Goal: Communication & Community: Answer question/provide support

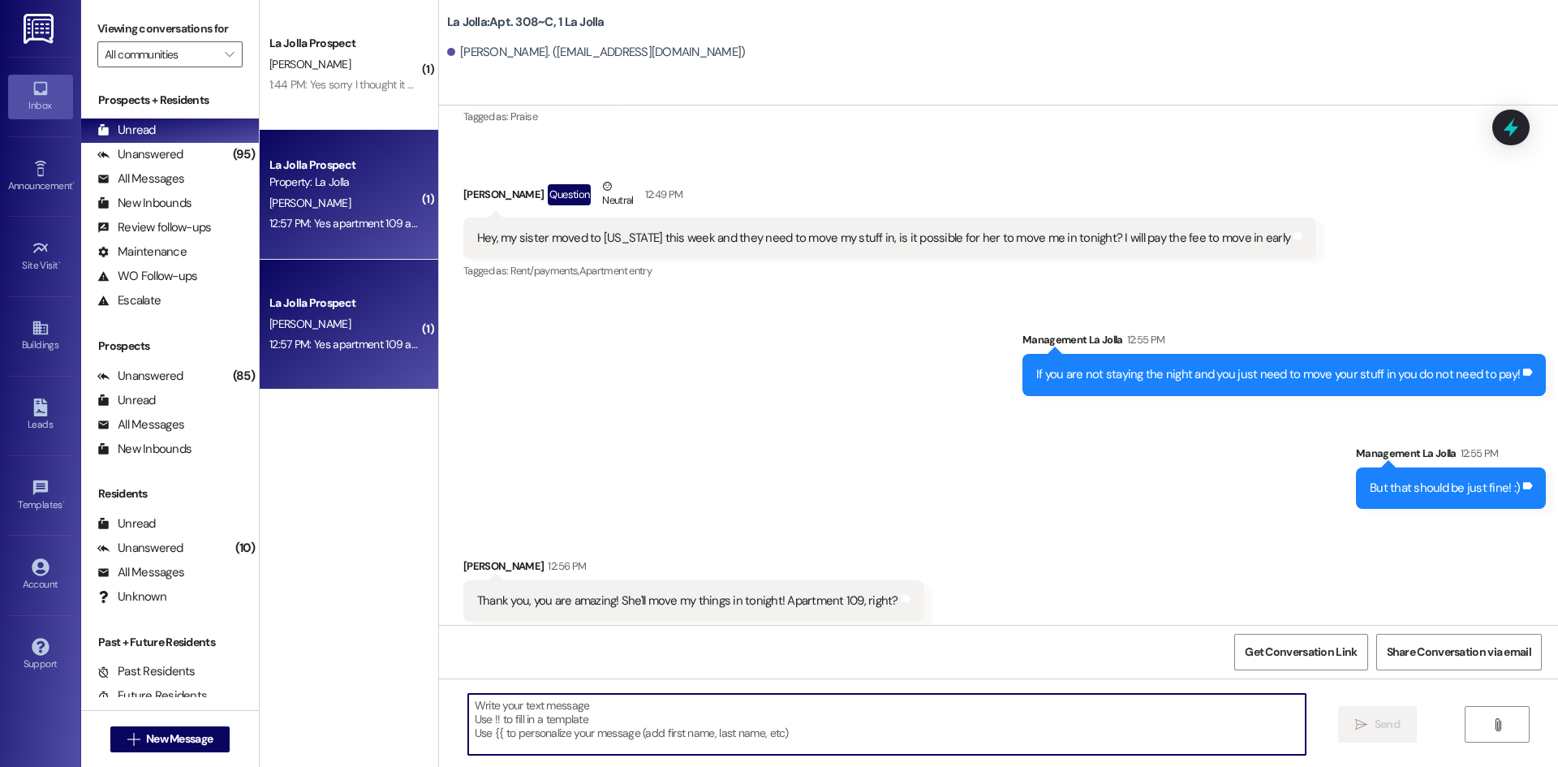
scroll to position [17856, 0]
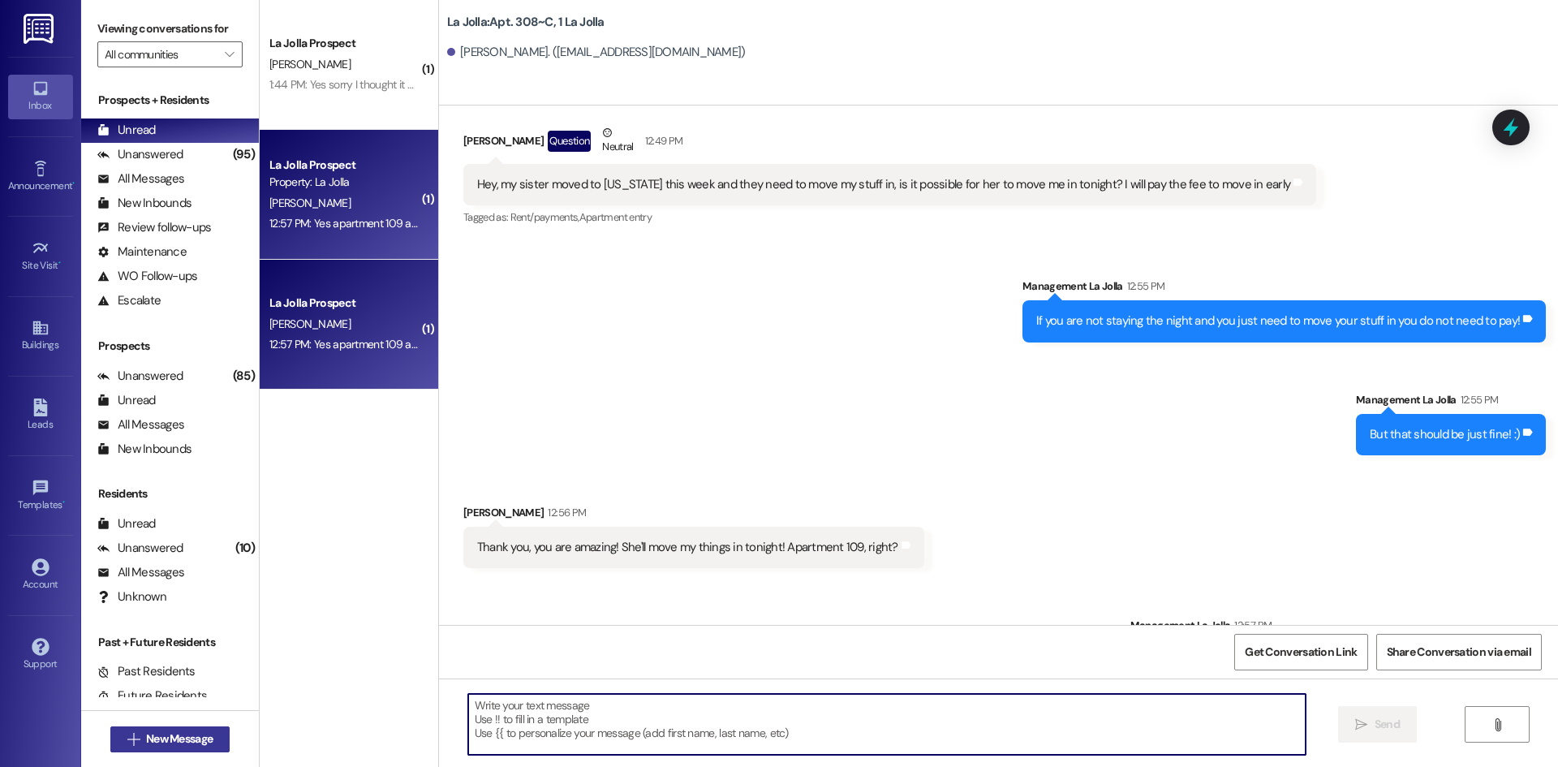
click at [188, 742] on span "New Message" at bounding box center [179, 738] width 67 height 17
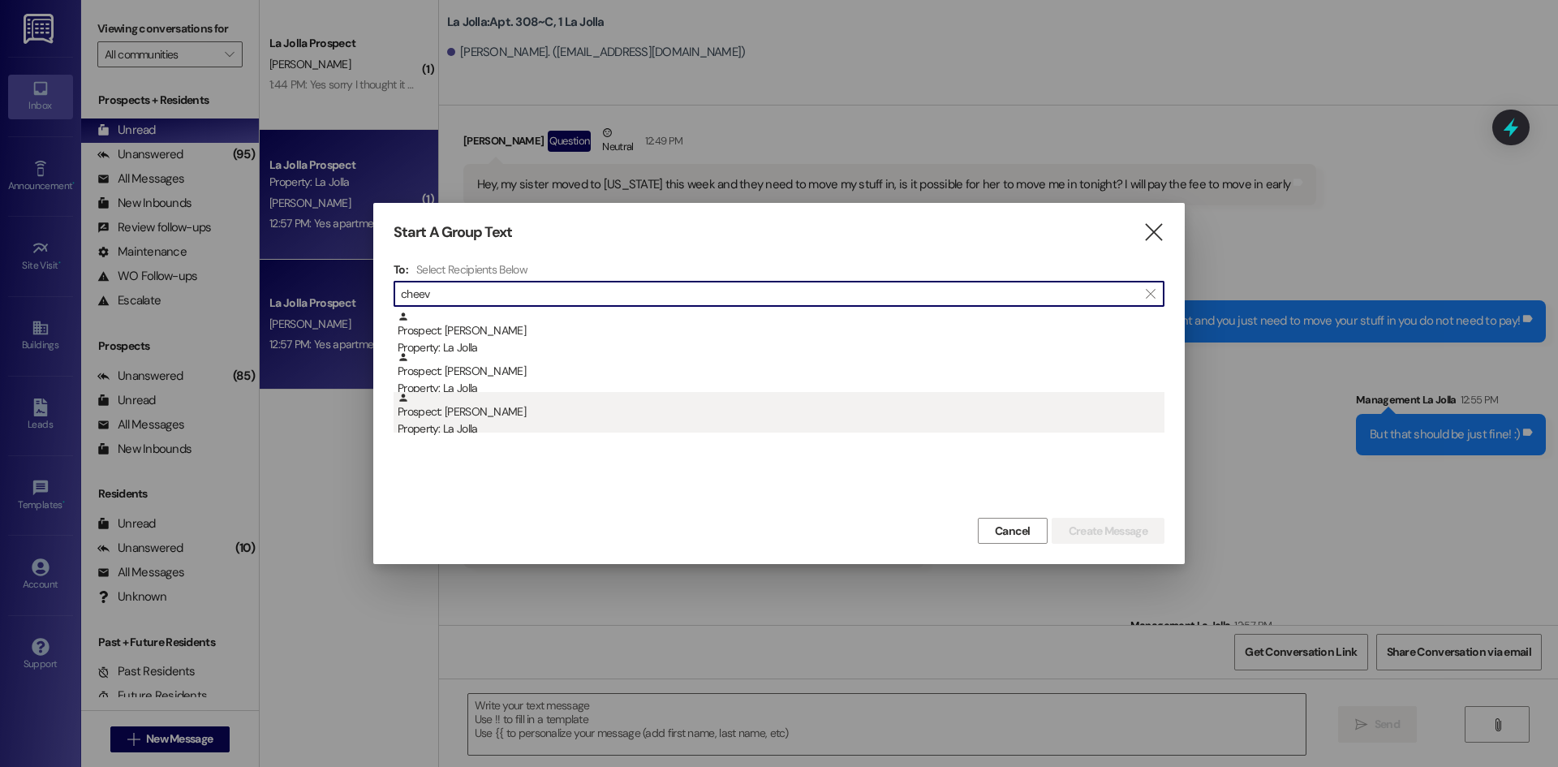
type input "cheev"
click at [452, 433] on div "Property: La Jolla" at bounding box center [781, 428] width 767 height 17
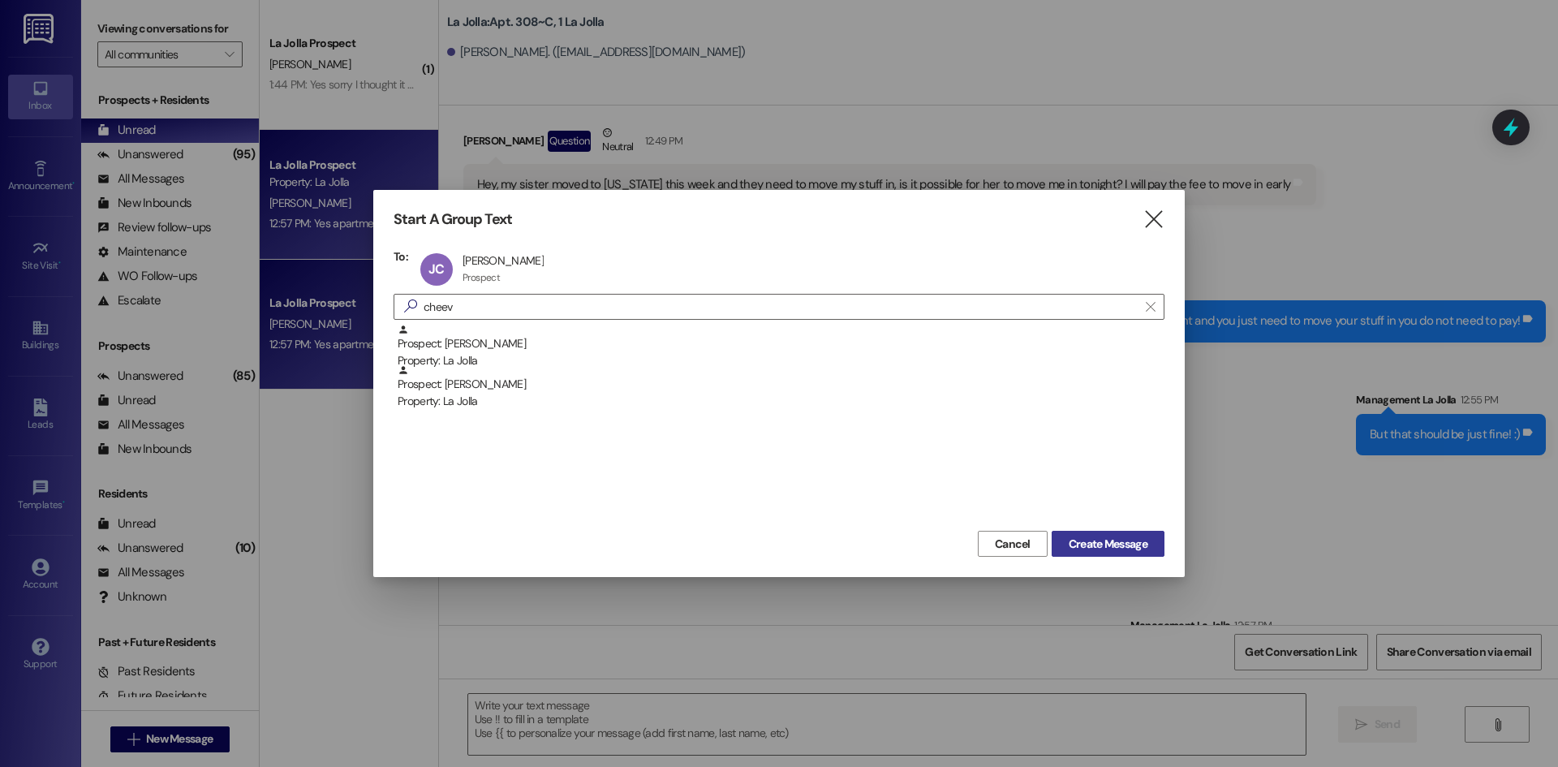
click at [1131, 549] on span "Create Message" at bounding box center [1108, 544] width 79 height 17
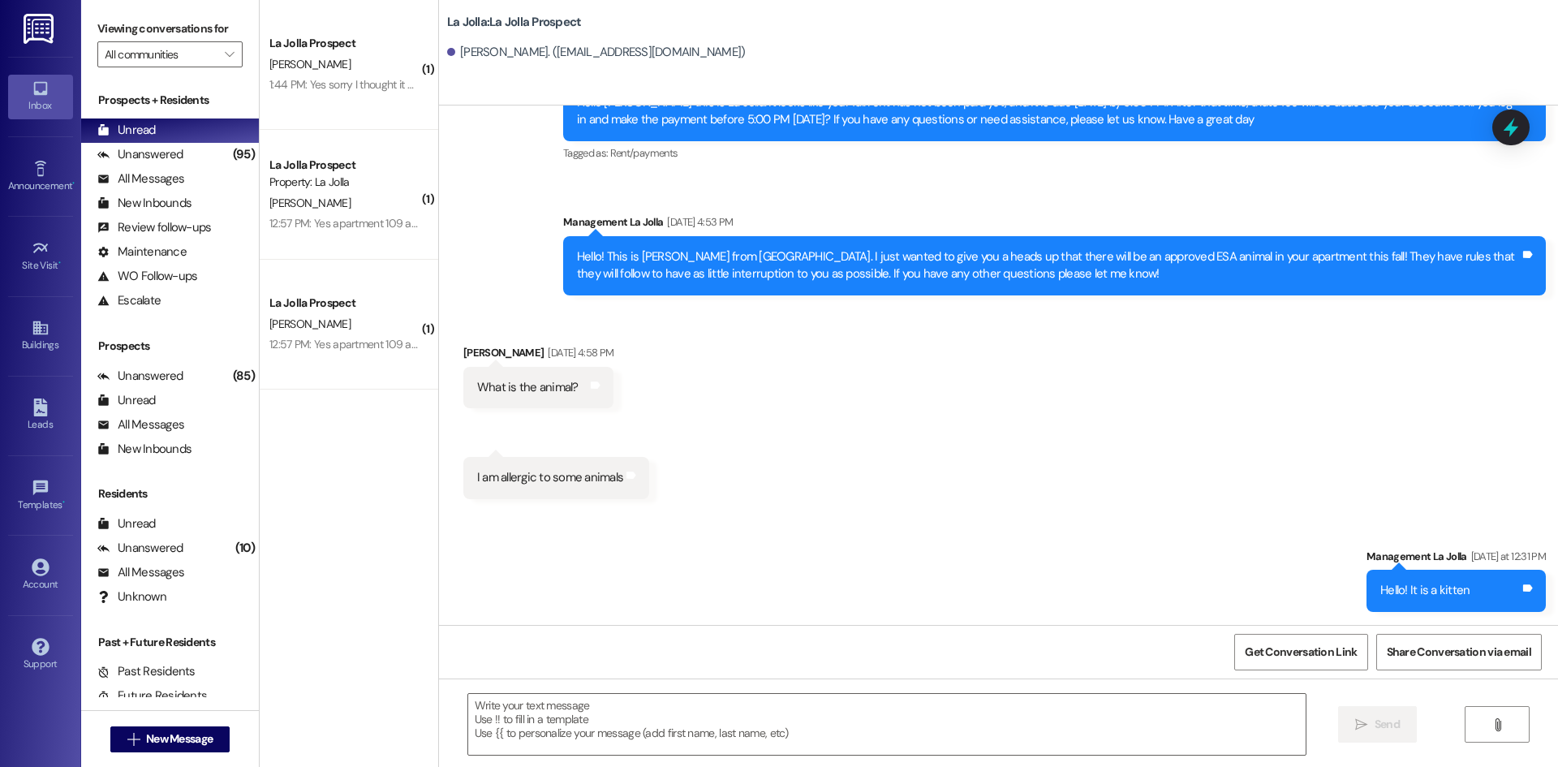
scroll to position [1079, 0]
click at [215, 740] on button " New Message" at bounding box center [170, 739] width 120 height 26
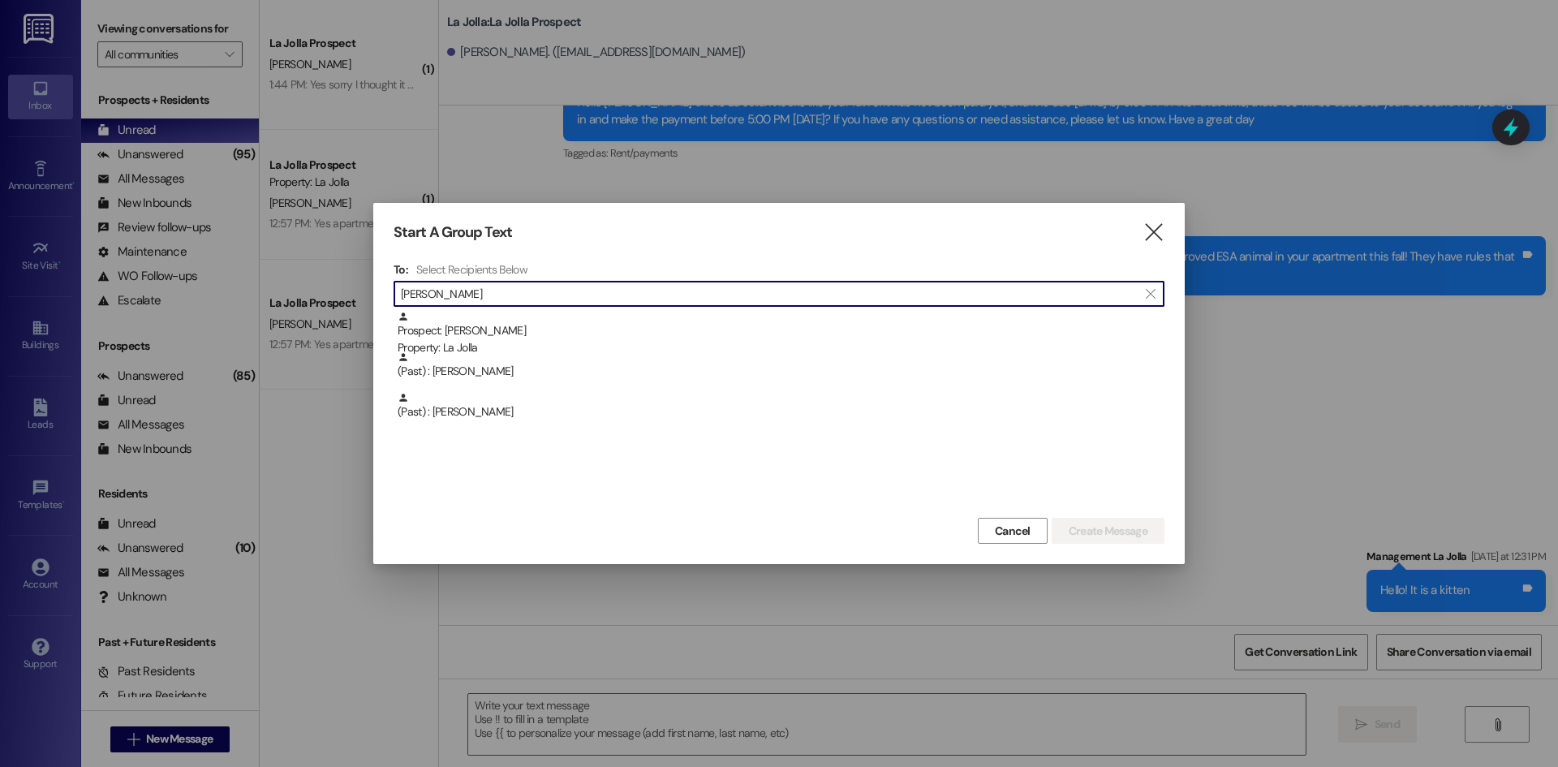
type input "[PERSON_NAME]"
click at [529, 309] on div "To: Select Recipients Below  [PERSON_NAME]  Prospect: [PERSON_NAME] Property:…" at bounding box center [779, 388] width 771 height 252
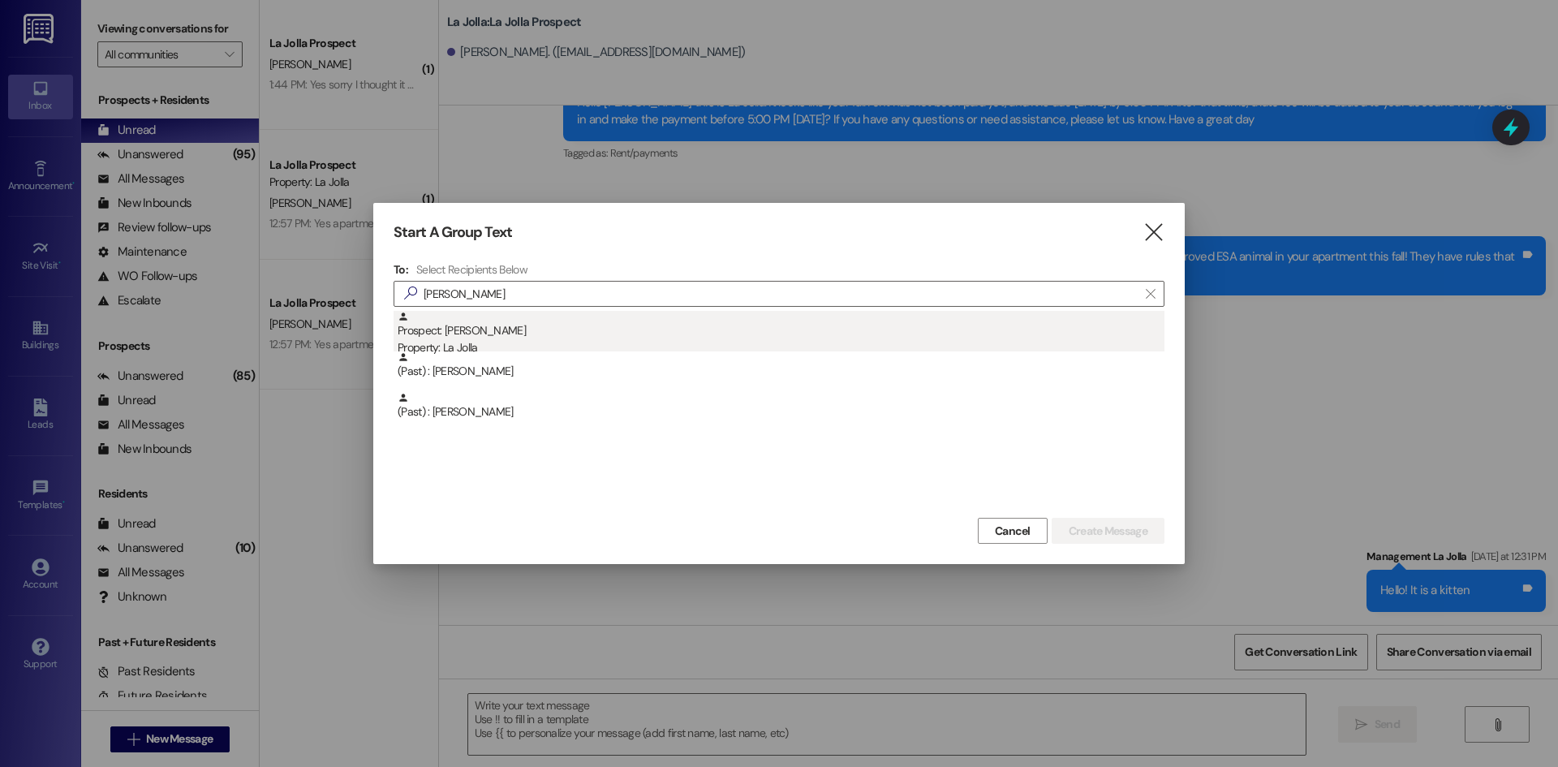
click at [528, 326] on div "Prospect: [PERSON_NAME] Property: La Jolla" at bounding box center [781, 334] width 767 height 46
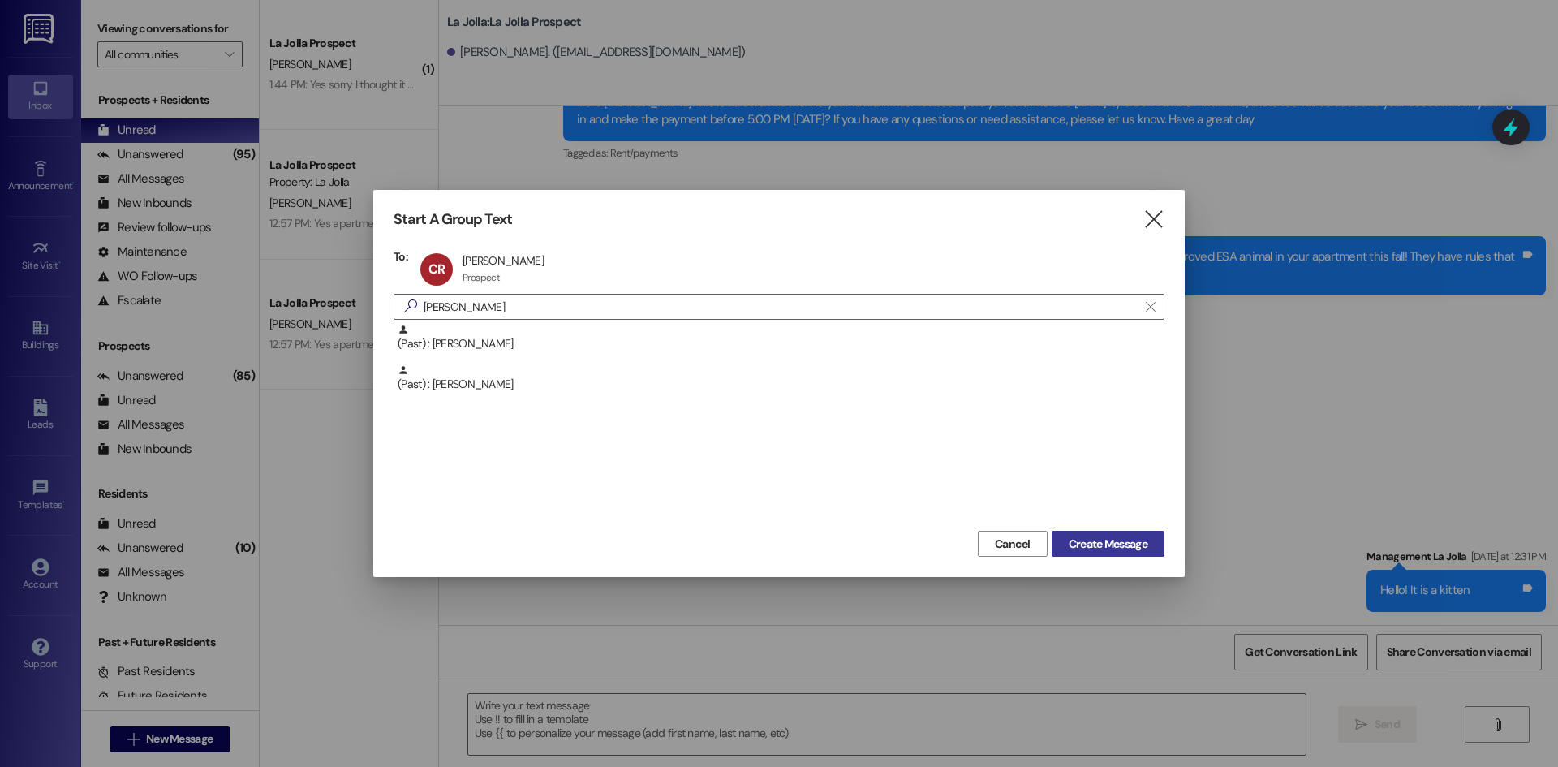
click at [1116, 545] on span "Create Message" at bounding box center [1108, 544] width 79 height 17
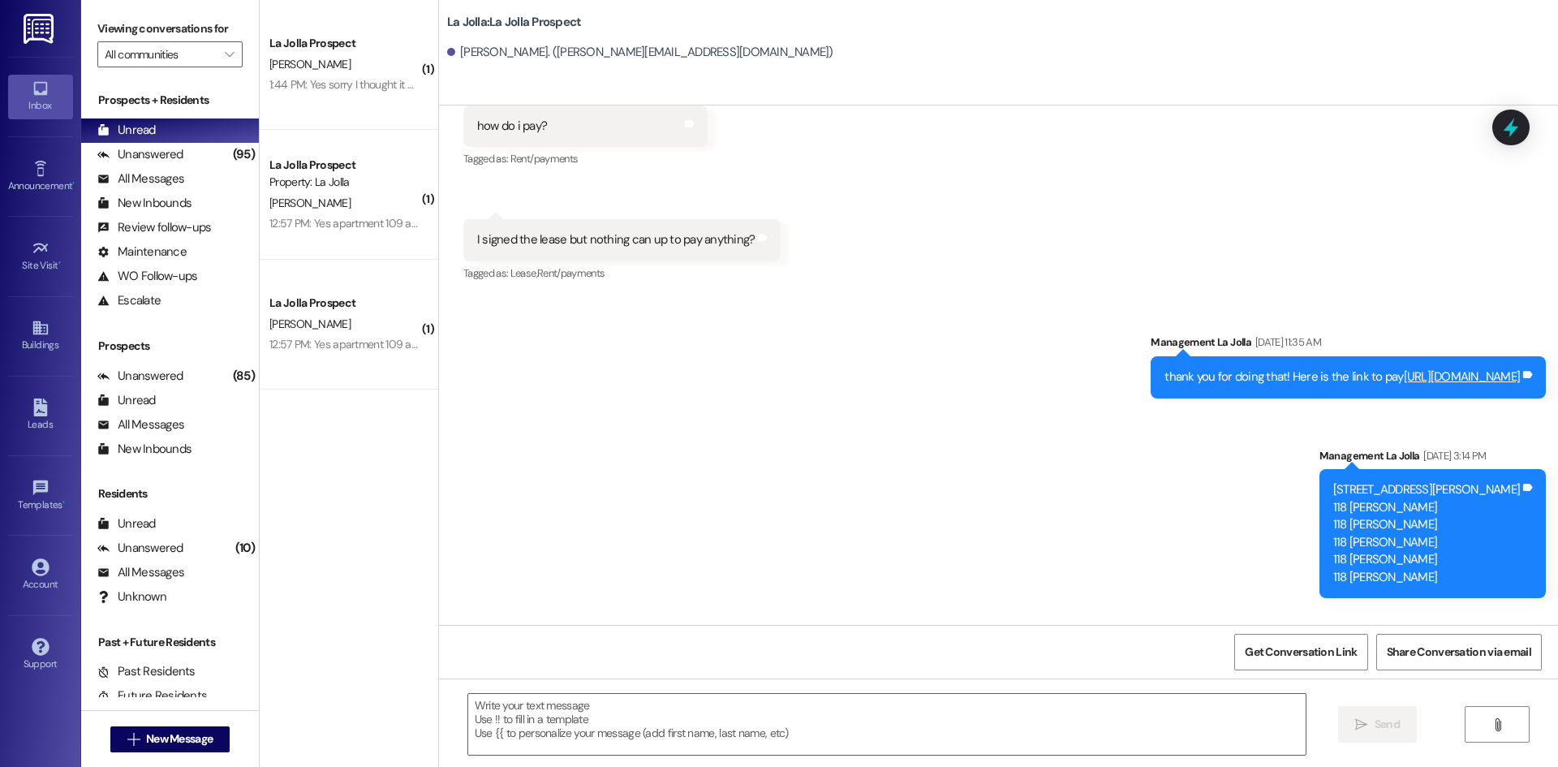
scroll to position [338, 0]
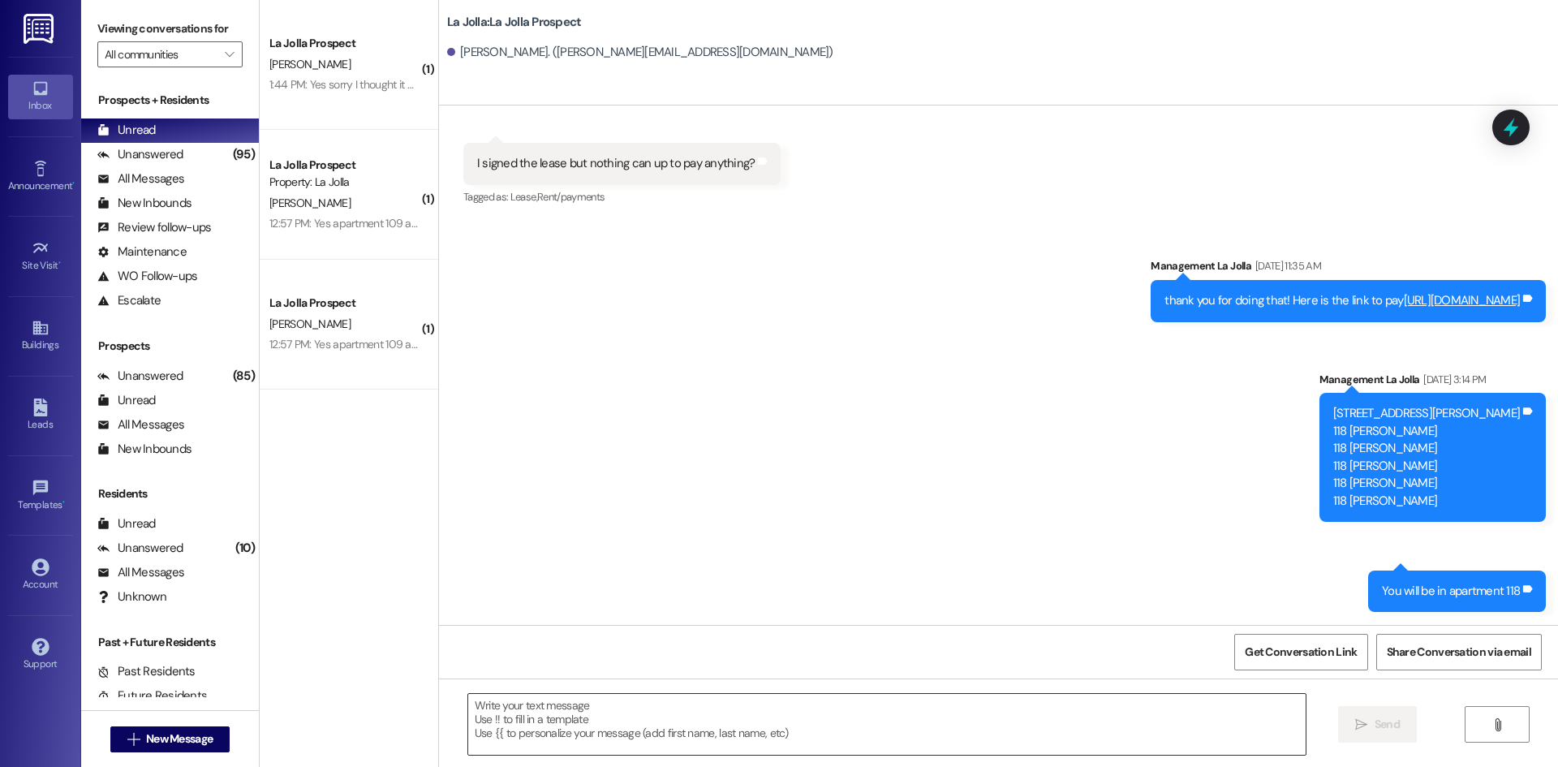
click at [660, 736] on textarea at bounding box center [887, 724] width 838 height 61
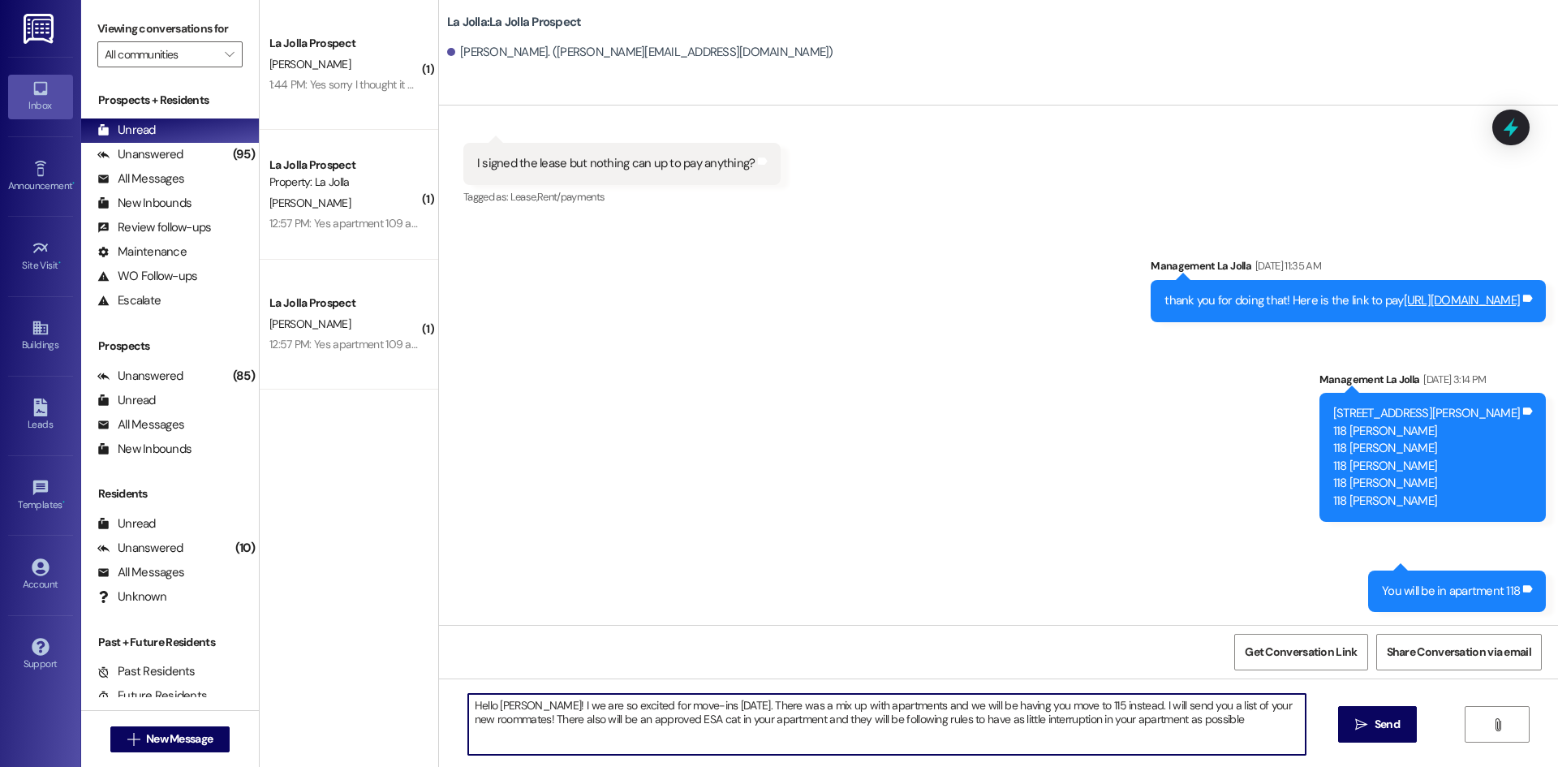
click at [1236, 717] on textarea "Hello [PERSON_NAME]! I we are so excited for move-ins [DATE]. There was a mix u…" at bounding box center [887, 724] width 838 height 61
type textarea "Hello [PERSON_NAME]! I we are so excited for move-ins [DATE]. There was a mix u…"
click at [1368, 725] on span " Send" at bounding box center [1377, 724] width 51 height 17
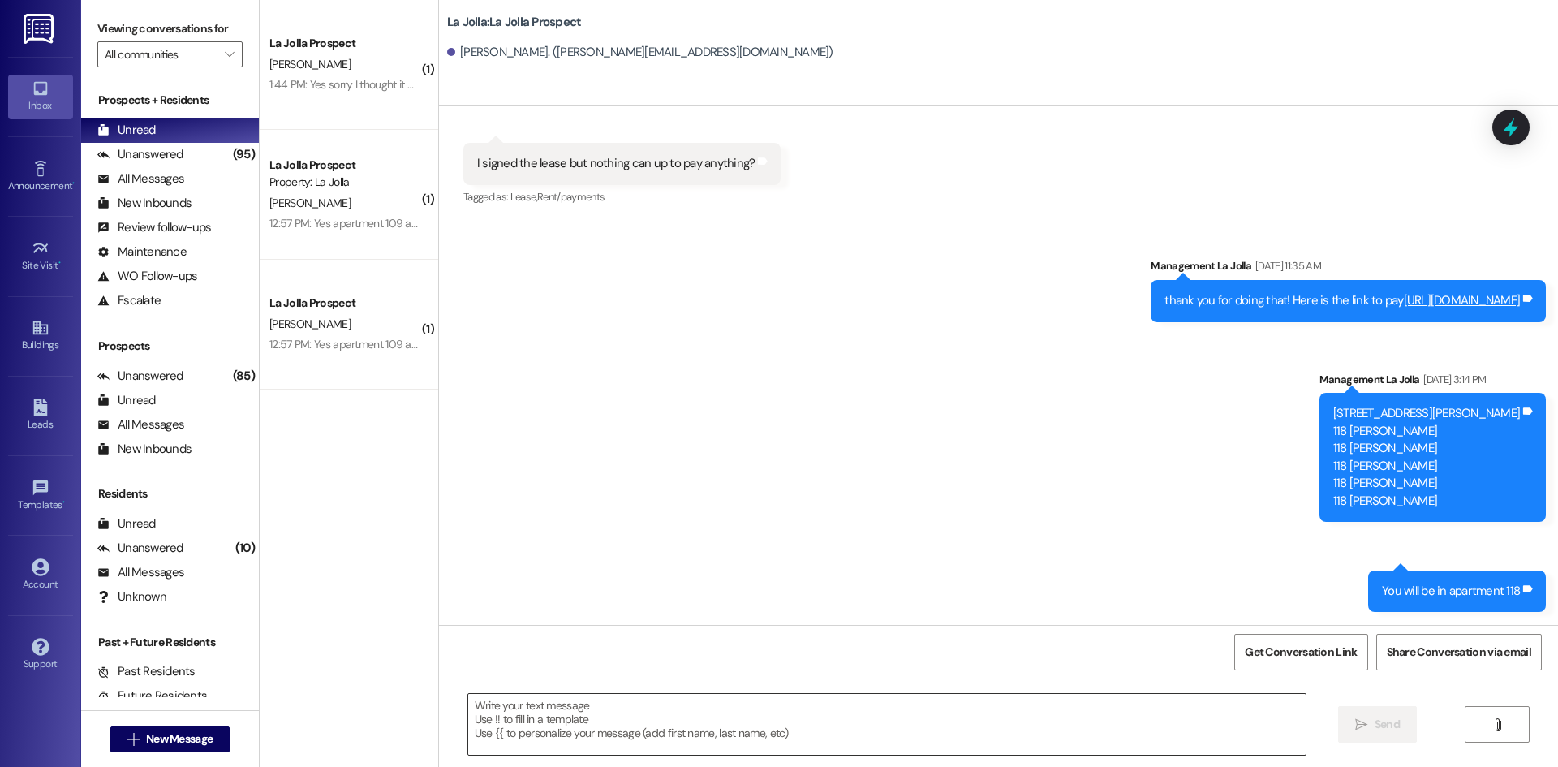
click at [765, 704] on textarea at bounding box center [887, 724] width 838 height 61
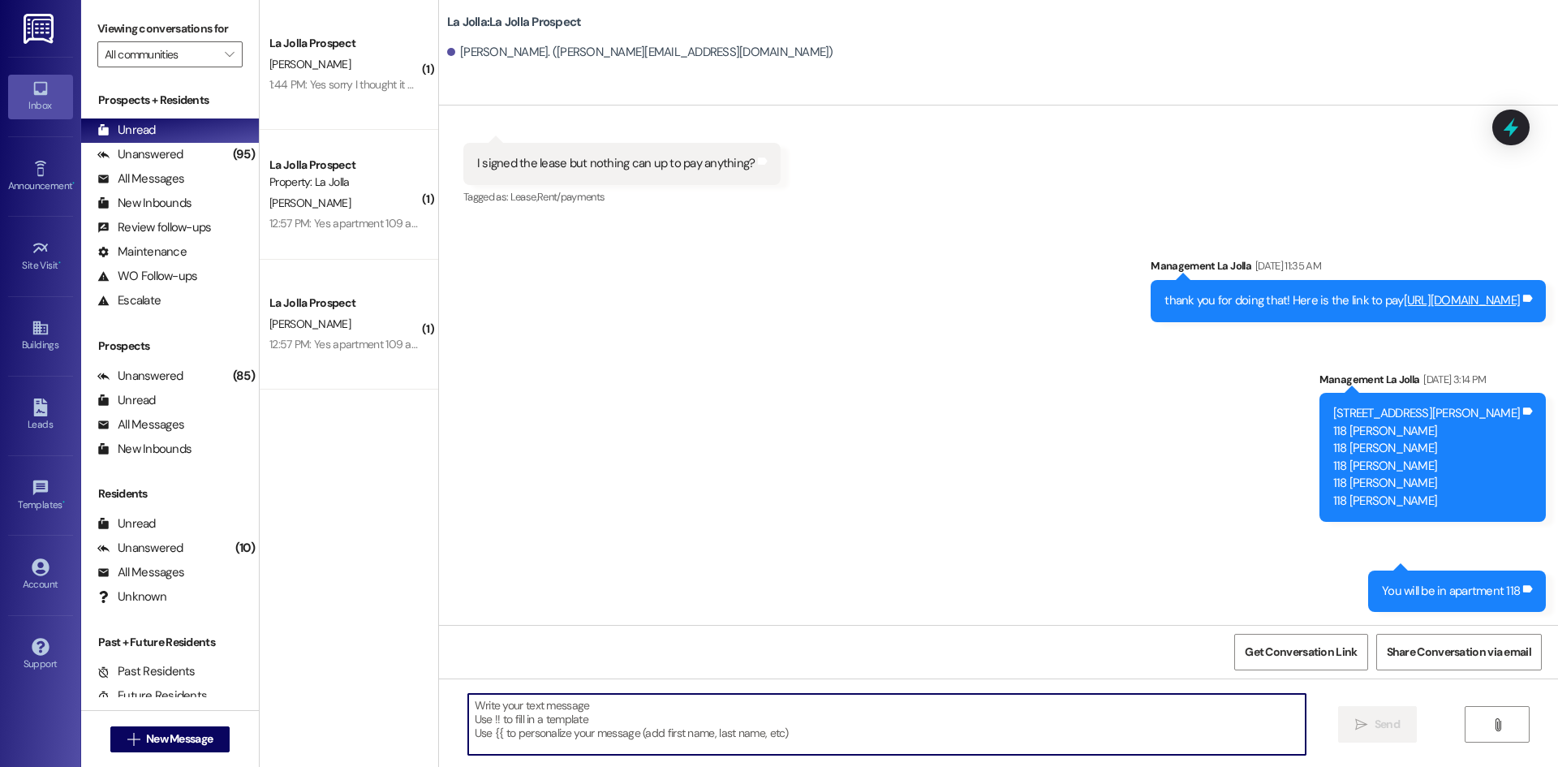
paste textarea "115 Pean, Sulfide 115 Remi-[PERSON_NAME] 115 [PERSON_NAME] 115 Manoa , [PERSON_…"
type textarea "115 Pean, Sulfide 115 Remi-[PERSON_NAME] 115 [PERSON_NAME] 115 Manoa , [PERSON_…"
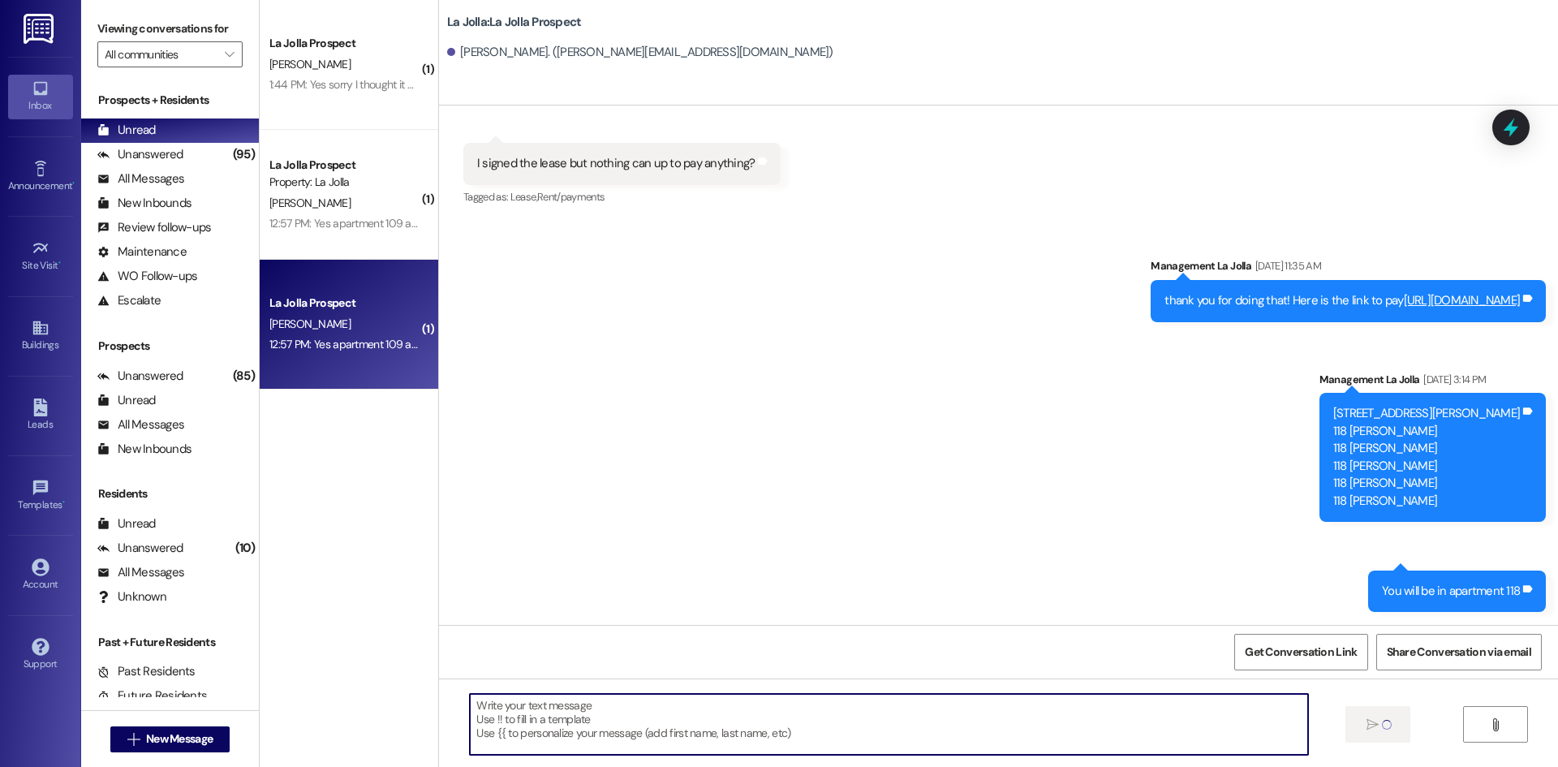
scroll to position [0, 0]
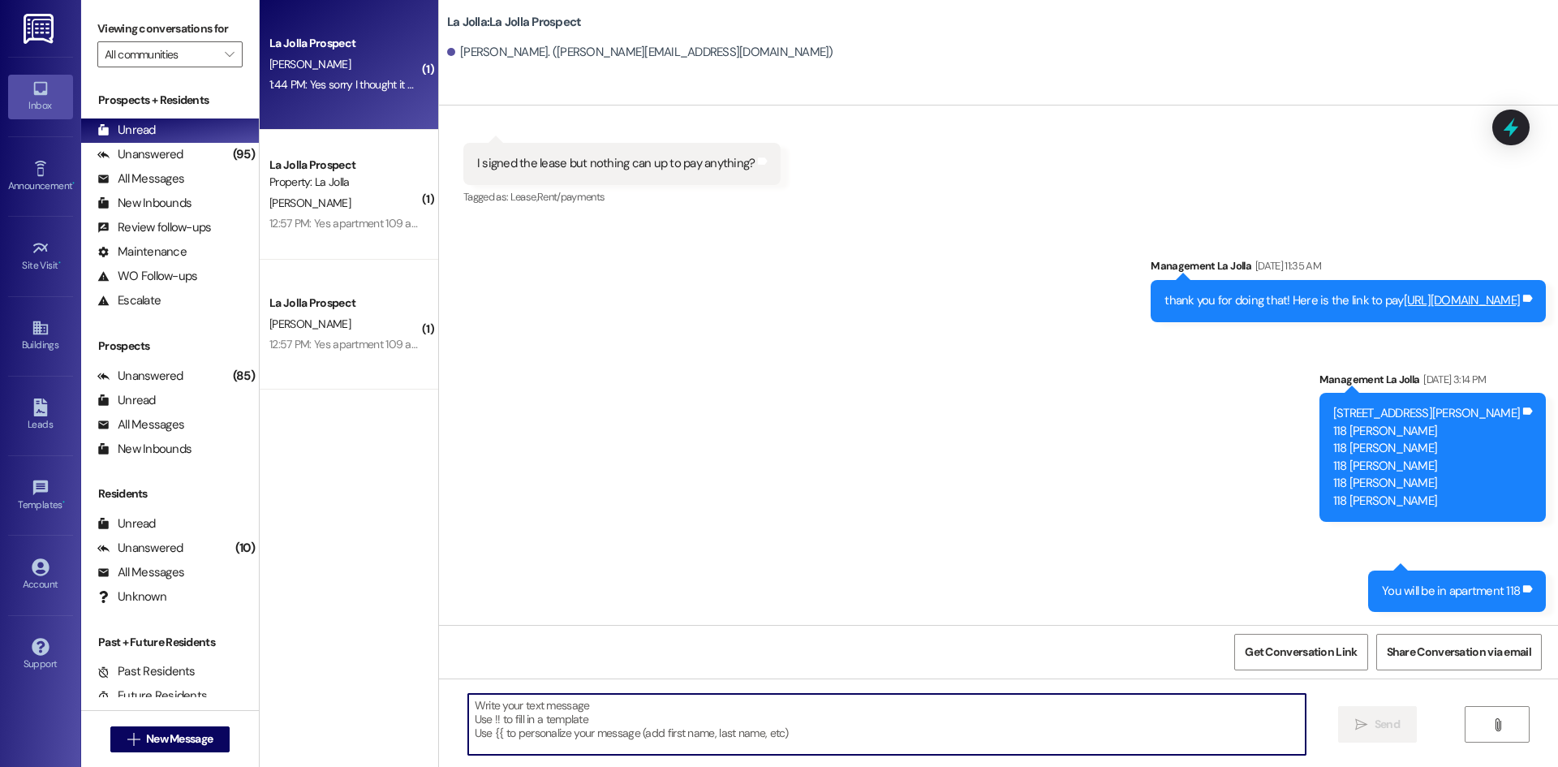
click at [366, 88] on div "1:44 PM: Yes sorry I thought it was already canceled. 1:44 PM: Yes sorry I thou…" at bounding box center [391, 84] width 244 height 15
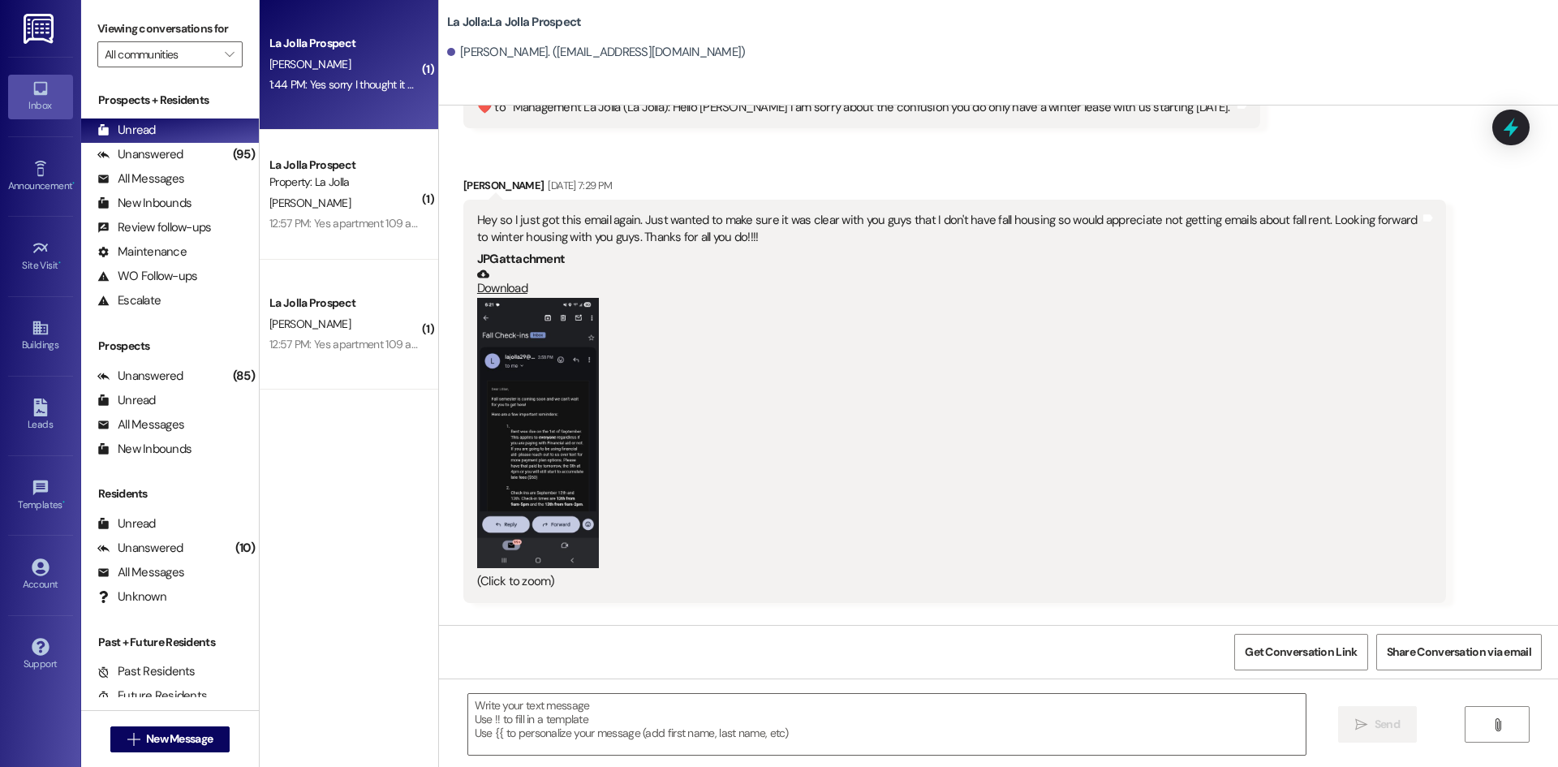
scroll to position [3370, 0]
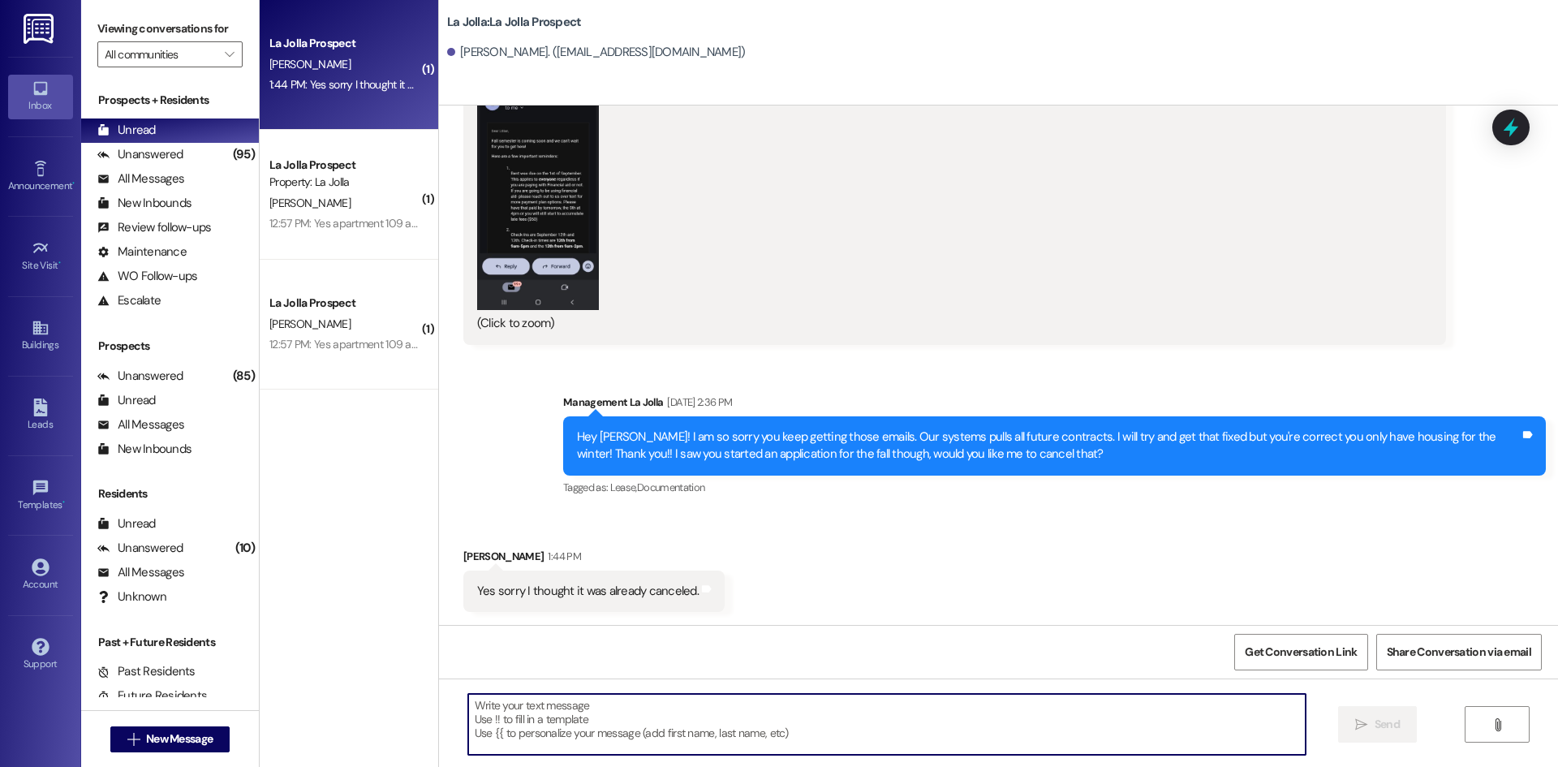
click at [513, 712] on textarea at bounding box center [887, 724] width 838 height 61
click at [497, 700] on textarea "No youre totally fine. If you ever open that lead, it will" at bounding box center [887, 724] width 838 height 61
click at [760, 706] on textarea "No you're totally fine. If you ever open that lead, it will" at bounding box center [887, 724] width 838 height 61
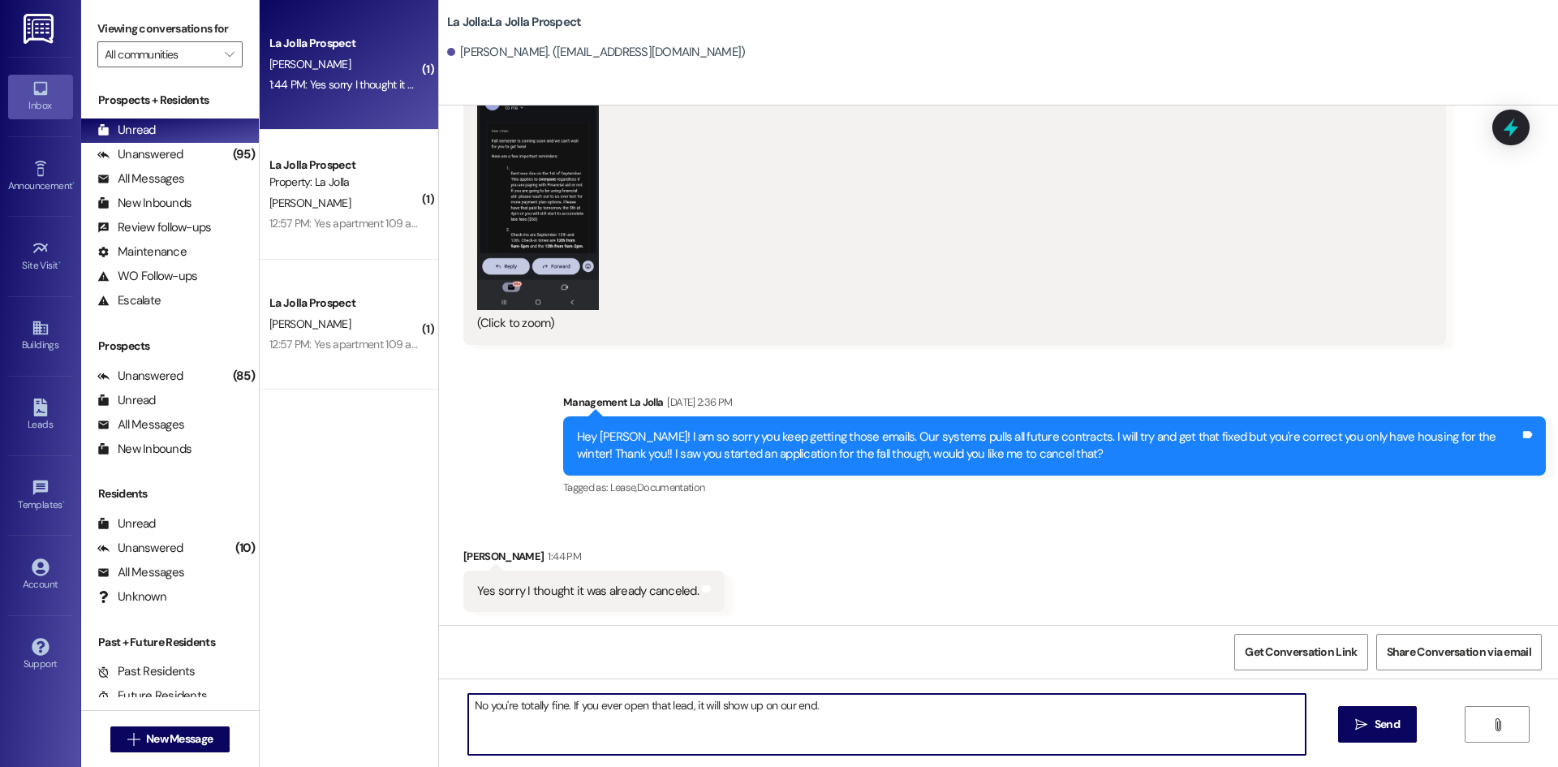
type textarea "No you're totally fine. If you ever open that lead, it will show up on our end."
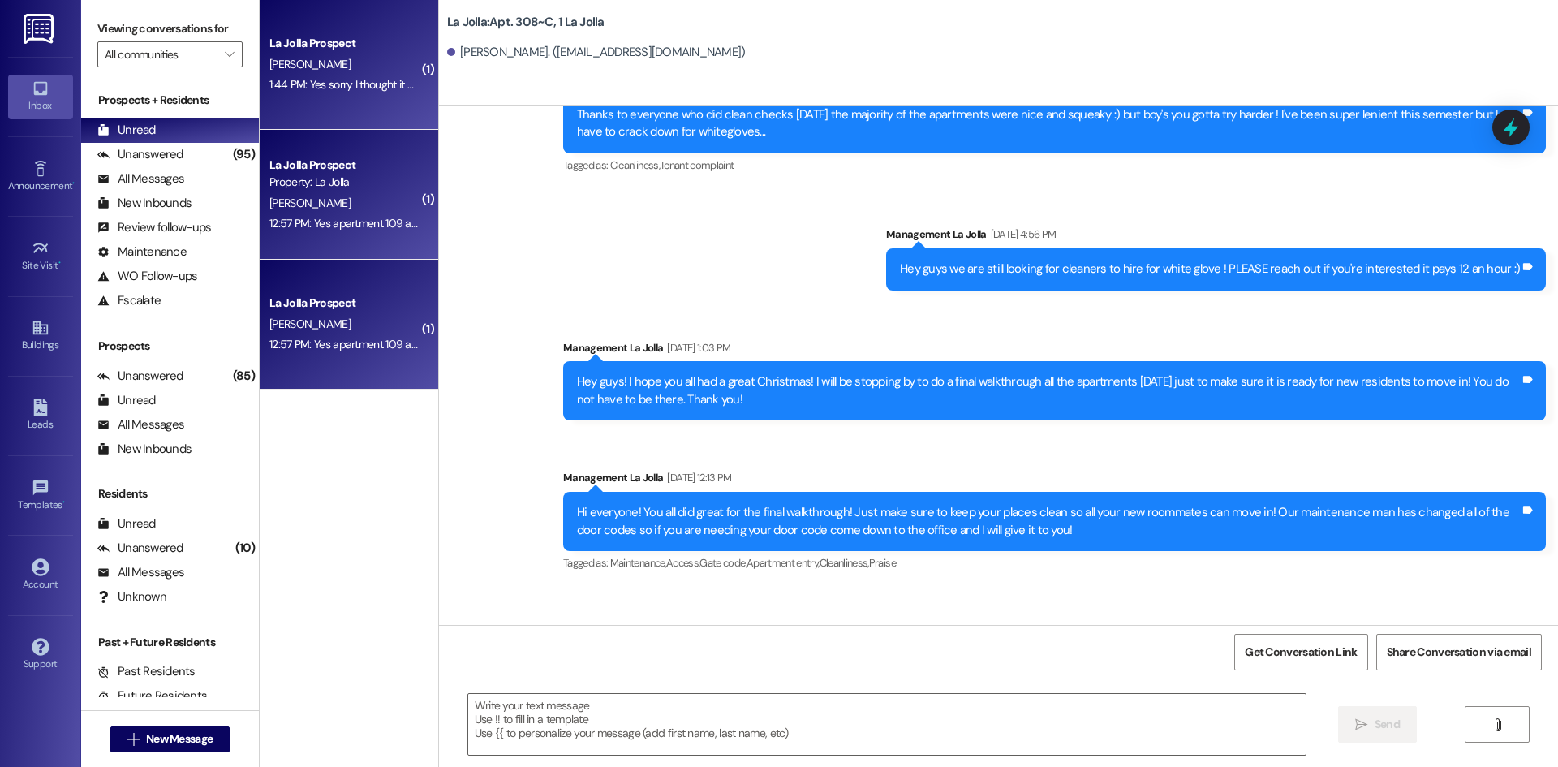
scroll to position [17746, 0]
